Goal: Obtain resource: Download file/media

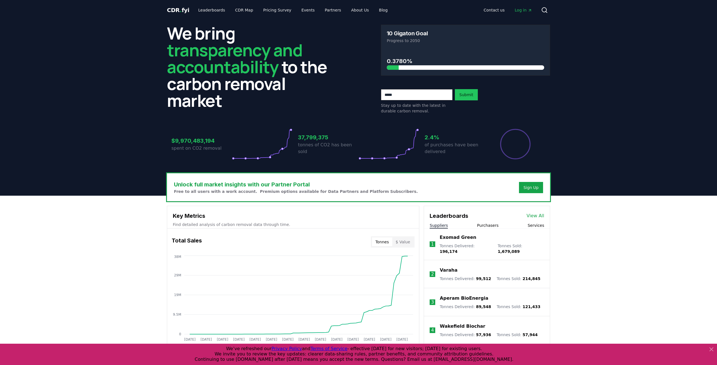
click at [711, 349] on icon at bounding box center [710, 348] width 3 height 3
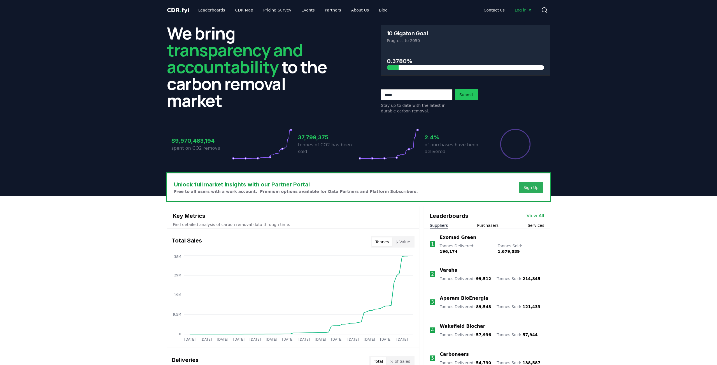
click at [534, 188] on div "Sign Up" at bounding box center [530, 187] width 15 height 6
click at [398, 243] on button "$ Value" at bounding box center [402, 241] width 21 height 9
drag, startPoint x: 381, startPoint y: 242, endPoint x: 280, endPoint y: 246, distance: 101.2
click at [380, 242] on button "Tonnes" at bounding box center [382, 241] width 20 height 9
click at [267, 11] on link "Pricing Survey" at bounding box center [277, 10] width 37 height 10
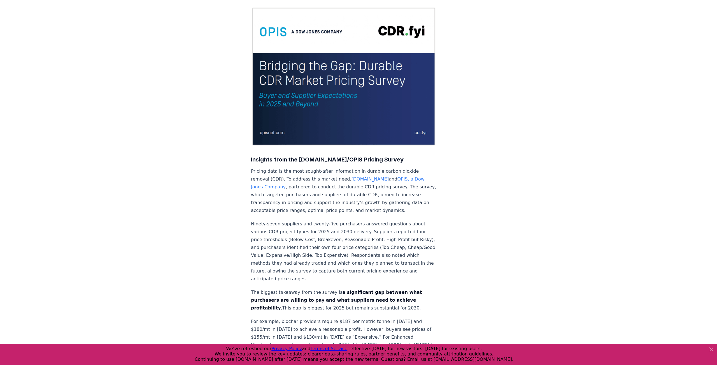
scroll to position [92, 0]
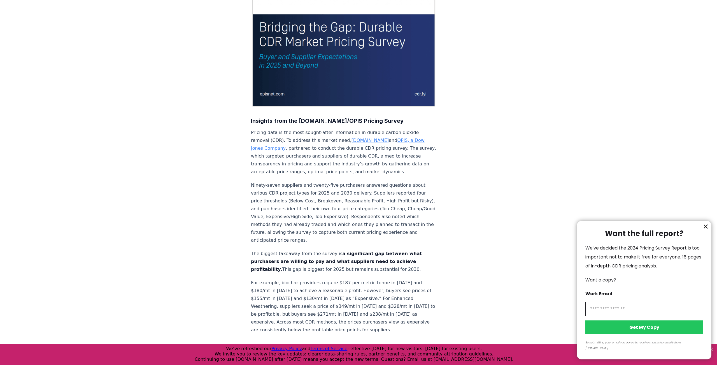
click at [707, 228] on icon "information" at bounding box center [705, 226] width 3 height 3
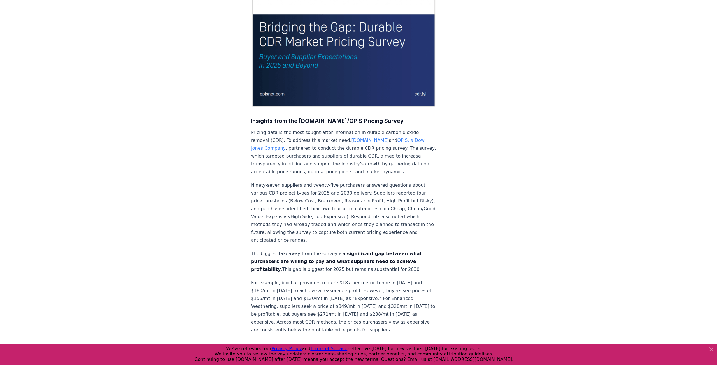
drag, startPoint x: 711, startPoint y: 348, endPoint x: 603, endPoint y: 331, distance: 109.4
click at [708, 348] on icon at bounding box center [711, 348] width 7 height 7
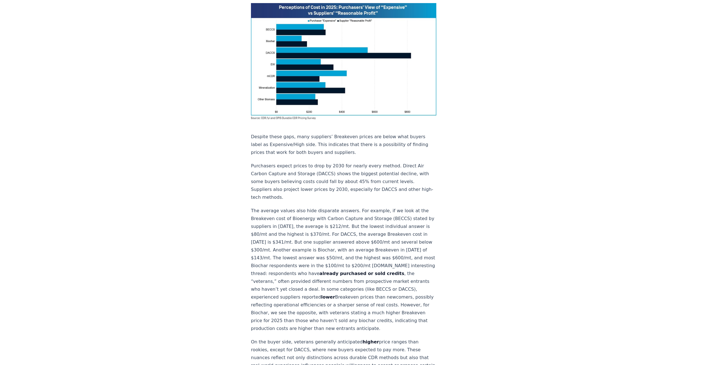
scroll to position [0, 0]
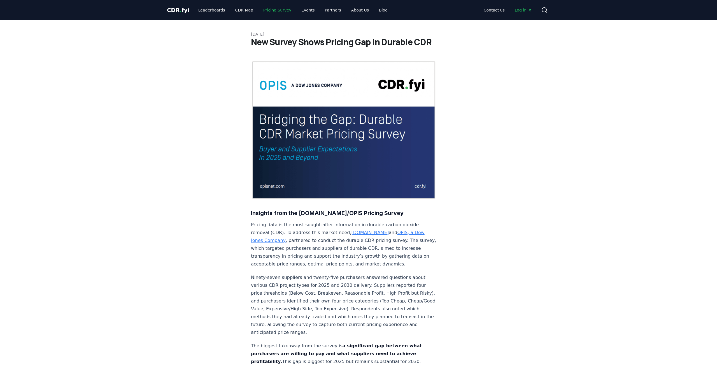
click at [265, 10] on link "Pricing Survey" at bounding box center [277, 10] width 37 height 10
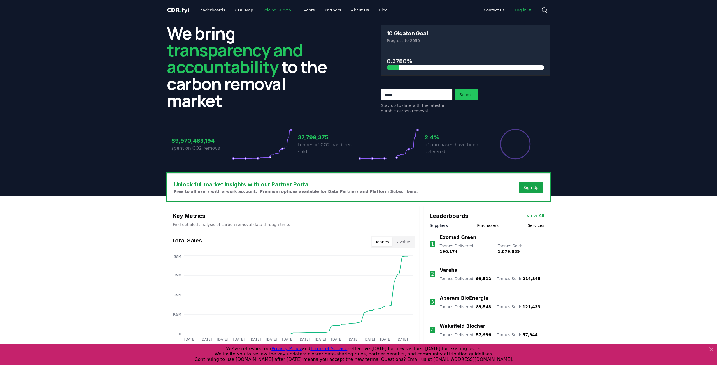
click at [272, 9] on link "Pricing Survey" at bounding box center [277, 10] width 37 height 10
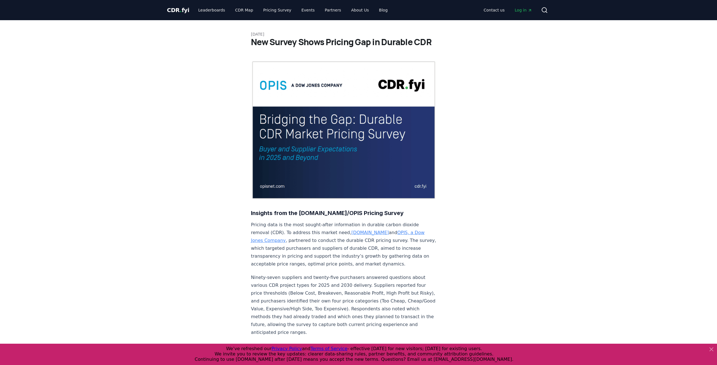
click at [370, 172] on img at bounding box center [343, 129] width 185 height 139
click at [307, 153] on img at bounding box center [343, 129] width 185 height 139
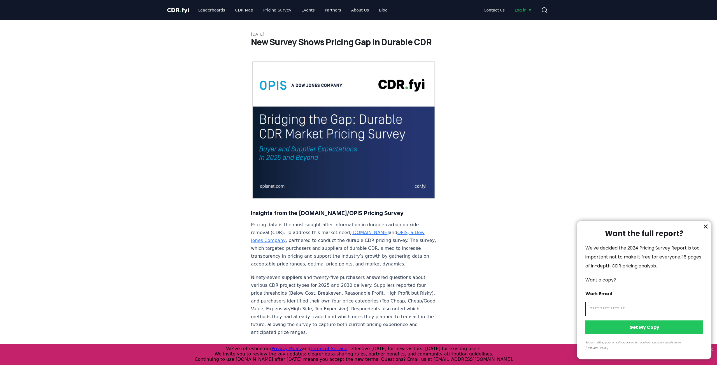
click at [613, 314] on input "information" at bounding box center [644, 308] width 118 height 14
type input "**********"
click at [644, 333] on button "Get My Copy" at bounding box center [644, 327] width 118 height 14
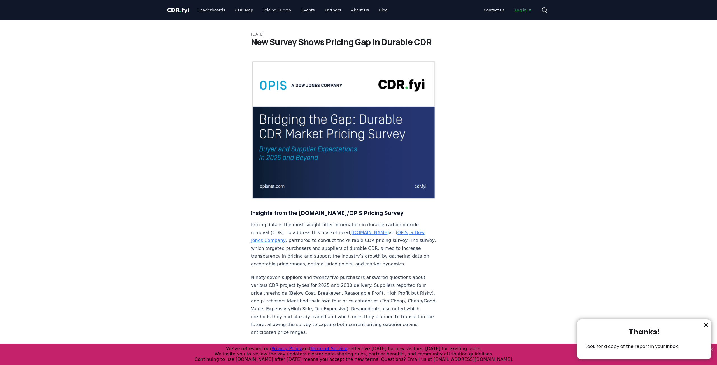
click at [706, 325] on icon "information" at bounding box center [705, 324] width 3 height 3
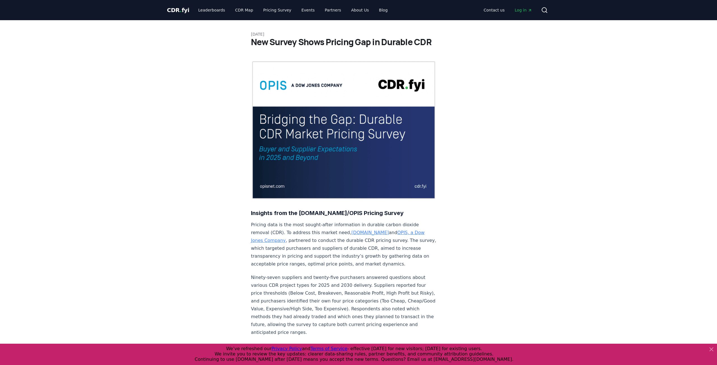
click at [520, 11] on span "Log in" at bounding box center [523, 10] width 17 height 6
